Goal: Task Accomplishment & Management: Manage account settings

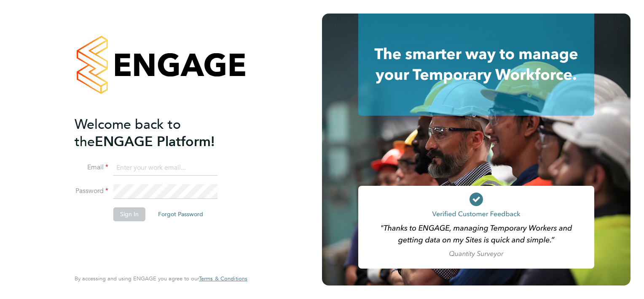
type input "[EMAIL_ADDRESS][DOMAIN_NAME]"
click at [135, 210] on button "Sign In" at bounding box center [129, 213] width 32 height 13
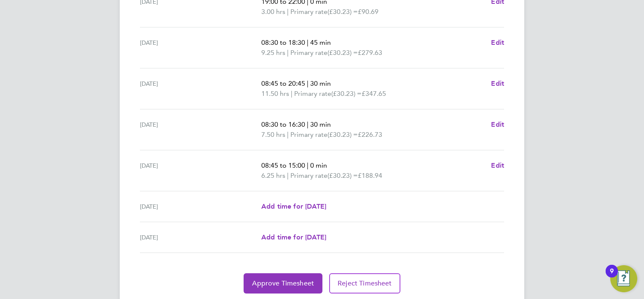
scroll to position [316, 0]
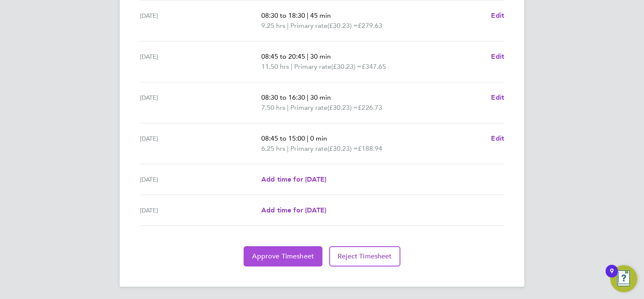
click at [286, 259] on span "Approve Timesheet" at bounding box center [283, 256] width 62 height 8
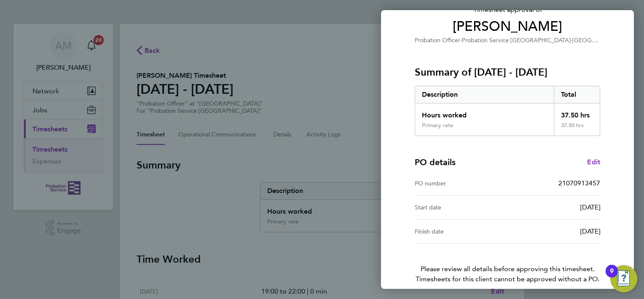
scroll to position [105, 0]
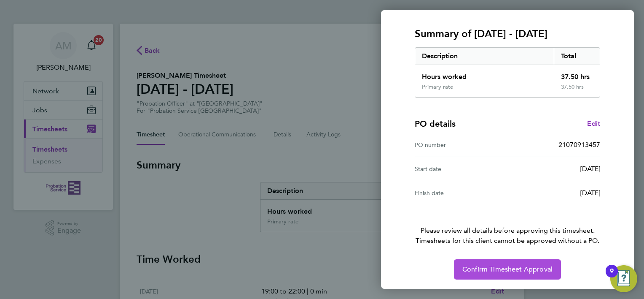
click at [486, 265] on span "Confirm Timesheet Approval" at bounding box center [508, 269] width 90 height 8
